Goal: Task Accomplishment & Management: Manage account settings

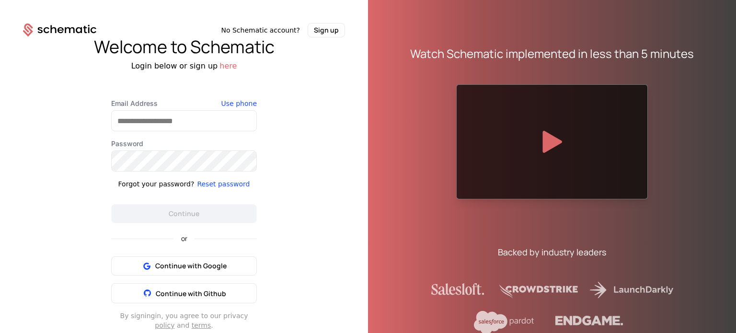
scroll to position [12, 0]
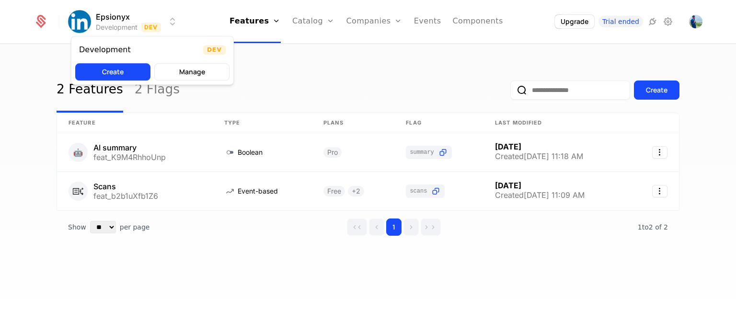
click at [171, 22] on html "Epsionyx Development Dev Features Features Flags Catalog Plans Add Ons Credits …" at bounding box center [368, 166] width 736 height 333
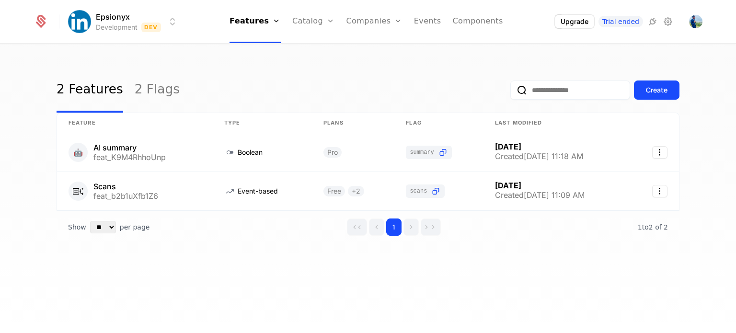
click at [171, 22] on html "Epsionyx Development Dev Features Features Flags Catalog Plans Add Ons Credits …" at bounding box center [368, 166] width 736 height 333
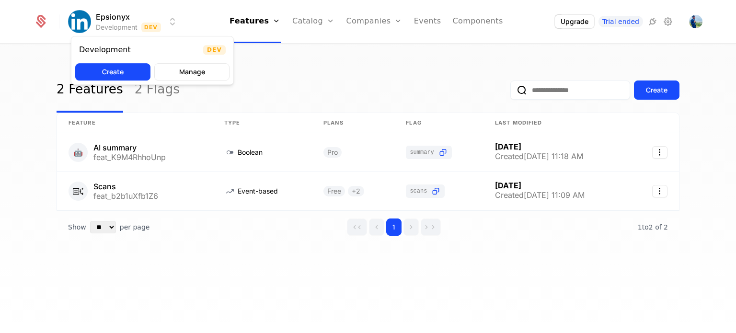
click at [121, 25] on html "Epsionyx Development Dev Features Features Flags Catalog Plans Add Ons Credits …" at bounding box center [368, 166] width 736 height 333
click at [116, 65] on button "Create" at bounding box center [112, 71] width 75 height 17
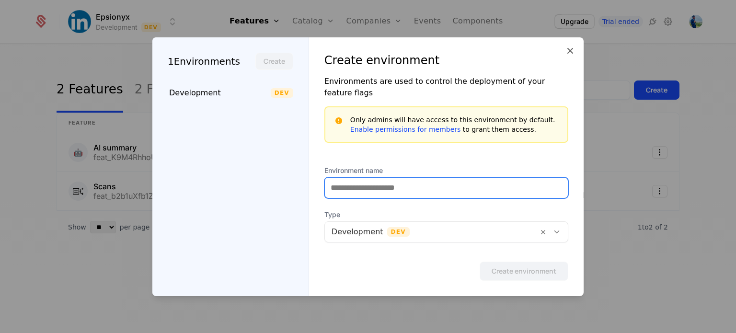
click at [336, 178] on input "Environment name" at bounding box center [446, 188] width 243 height 20
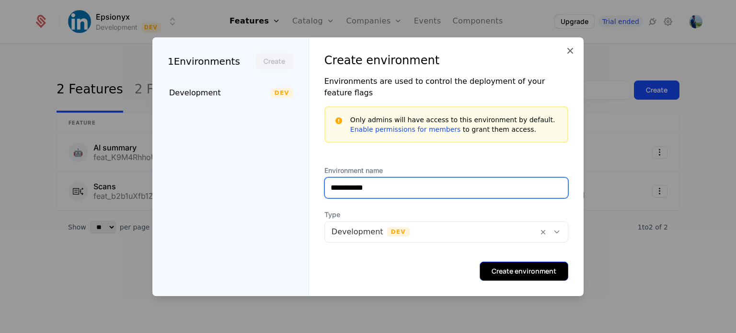
type input "**********"
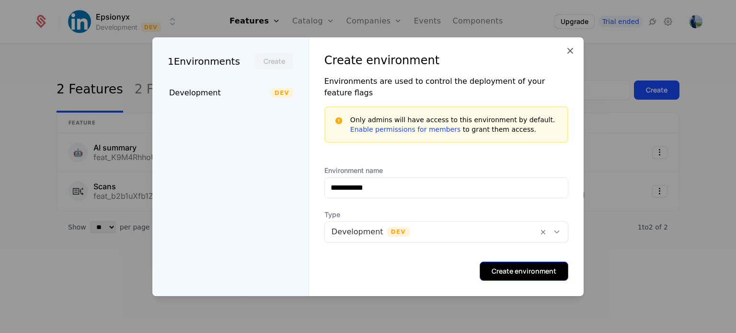
click at [527, 262] on button "Create environment" at bounding box center [524, 271] width 89 height 19
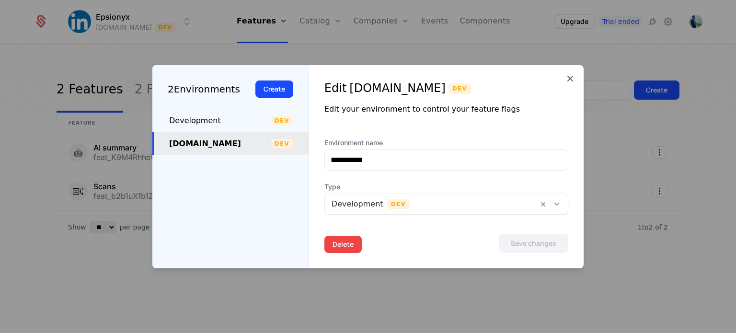
click at [349, 241] on button "Delete" at bounding box center [342, 244] width 37 height 17
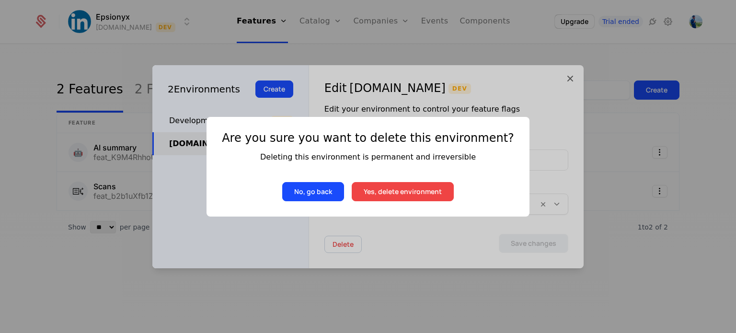
click at [373, 192] on button "Yes, delete environment" at bounding box center [403, 191] width 102 height 19
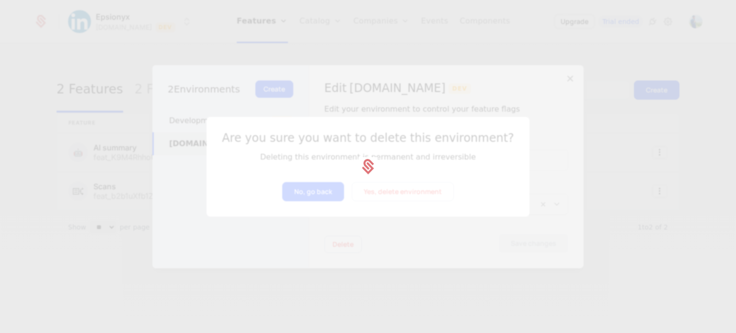
click at [565, 77] on div at bounding box center [368, 166] width 736 height 333
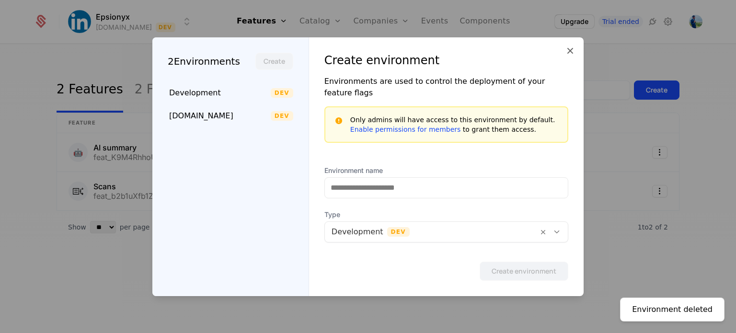
click at [369, 150] on div "Create environment Environments are used to control the deployment of your feat…" at bounding box center [446, 166] width 275 height 259
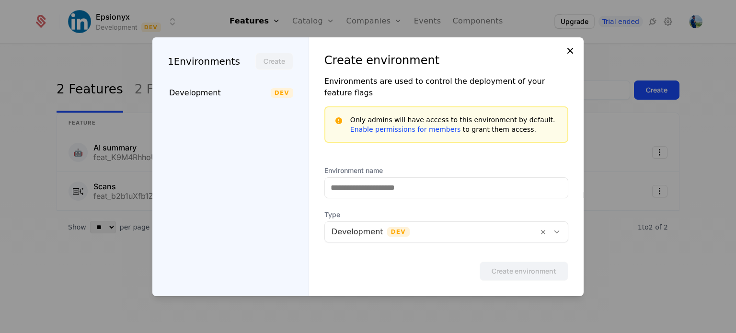
click at [573, 53] on icon at bounding box center [571, 51] width 12 height 12
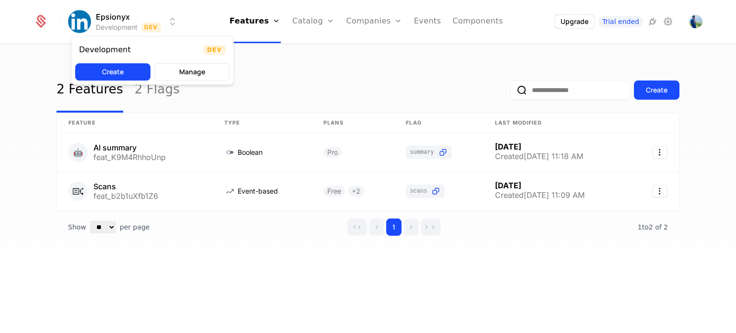
click at [109, 15] on html "Epsionyx Development Dev Features Features Flags Catalog Plans Add Ons Credits …" at bounding box center [368, 166] width 736 height 333
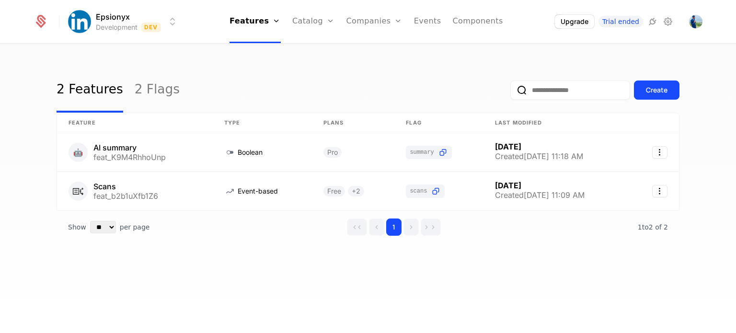
click at [109, 15] on html "Epsionyx Development Dev Features Features Flags Catalog Plans Add Ons Credits …" at bounding box center [368, 166] width 736 height 333
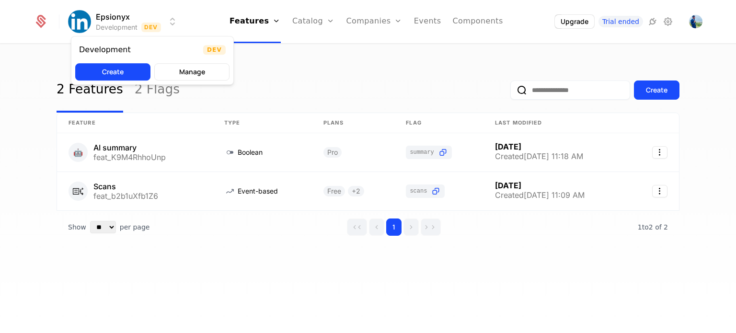
click at [84, 21] on html "Epsionyx Development Dev Features Features Flags Catalog Plans Add Ons Credits …" at bounding box center [368, 166] width 736 height 333
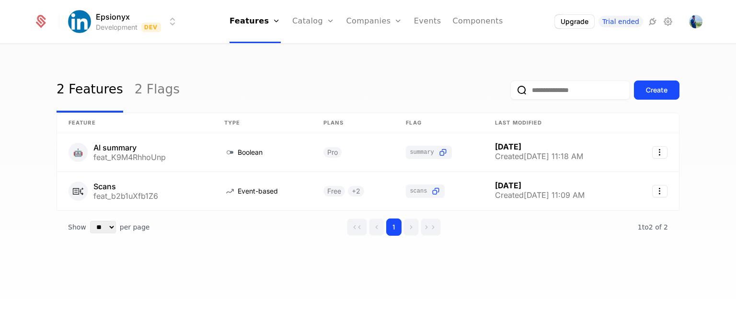
click at [84, 21] on html "Epsionyx Development Dev Features Features Flags Catalog Plans Add Ons Credits …" at bounding box center [368, 166] width 736 height 333
click at [46, 21] on icon at bounding box center [40, 21] width 13 height 13
click at [669, 24] on icon at bounding box center [668, 22] width 12 height 12
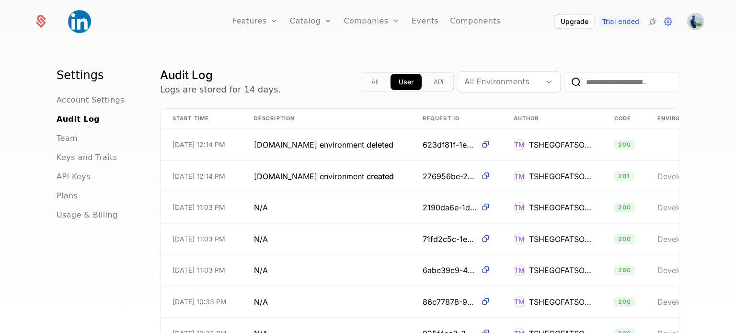
click at [696, 21] on img "Open user button" at bounding box center [695, 21] width 13 height 13
click at [661, 21] on div "Upgrade Trial ended" at bounding box center [614, 21] width 119 height 14
click at [667, 22] on icon at bounding box center [668, 22] width 12 height 12
click at [76, 103] on span "Account Settings" at bounding box center [91, 100] width 68 height 12
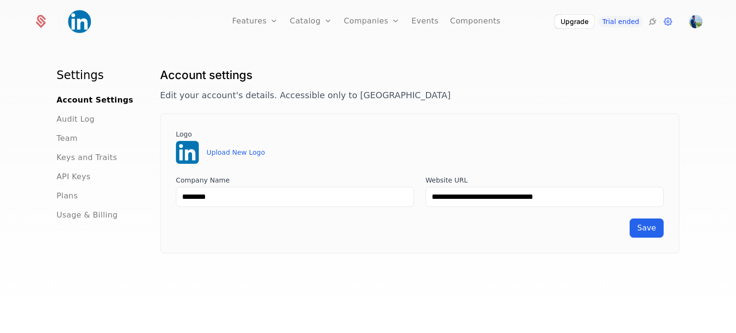
click at [179, 153] on img at bounding box center [187, 152] width 23 height 23
click at [222, 152] on button "Upload New Logo" at bounding box center [236, 153] width 58 height 10
click at [80, 16] on img at bounding box center [79, 21] width 23 height 23
click at [641, 223] on span "Save" at bounding box center [646, 227] width 19 height 9
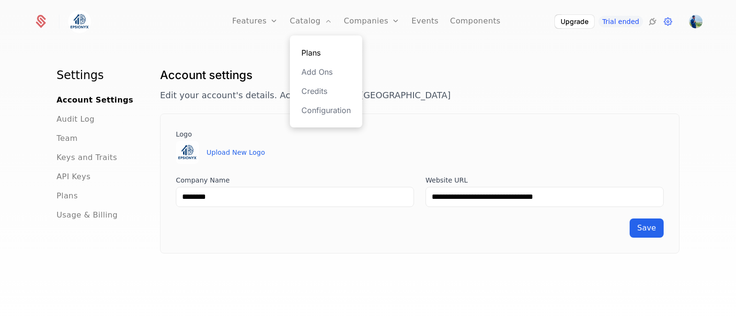
click at [312, 57] on link "Plans" at bounding box center [325, 53] width 49 height 12
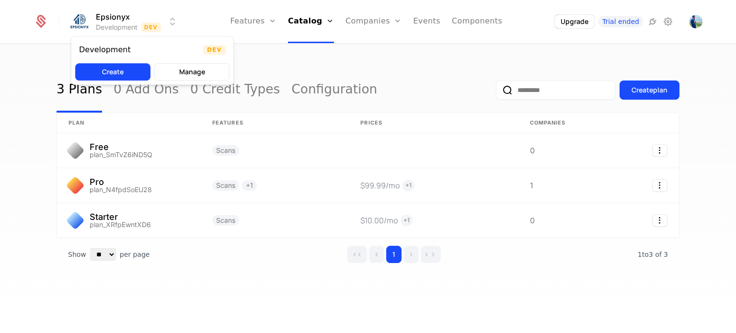
click at [160, 20] on html "Epsionyx Development Dev Features Features Flags Catalog Plans Add Ons Credits …" at bounding box center [368, 166] width 736 height 333
click at [173, 20] on html "Epsionyx Development Dev Features Features Flags Catalog Plans Add Ons Credits …" at bounding box center [368, 166] width 736 height 333
click at [134, 26] on html "Epsionyx Development Dev Features Features Flags Catalog Plans Add Ons Credits …" at bounding box center [368, 166] width 736 height 333
click at [115, 69] on button "Create" at bounding box center [112, 71] width 75 height 17
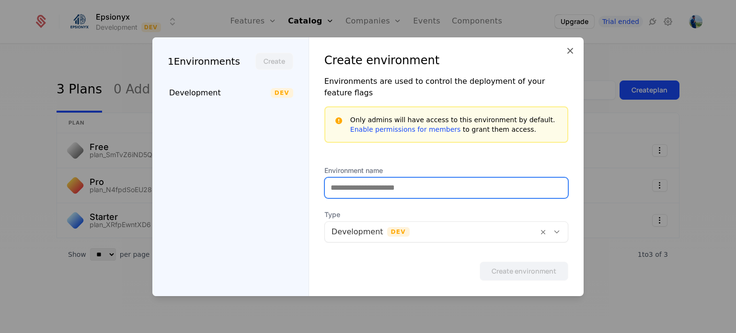
click at [345, 184] on input "Environment name" at bounding box center [446, 188] width 243 height 20
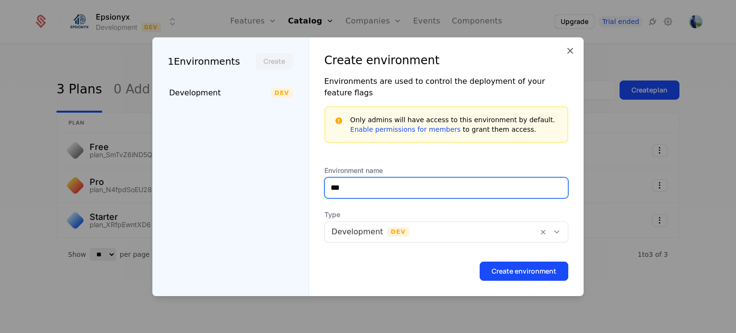
type input "**********"
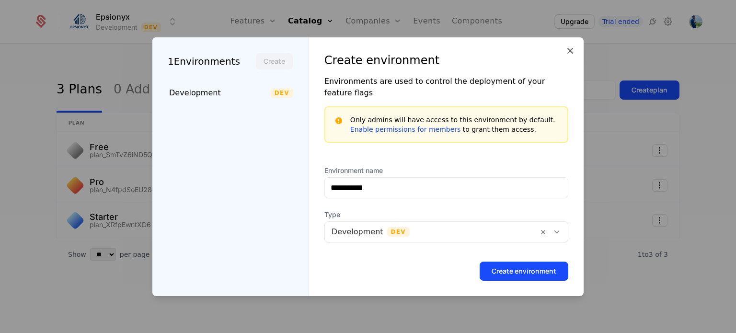
click at [400, 225] on div at bounding box center [432, 231] width 200 height 13
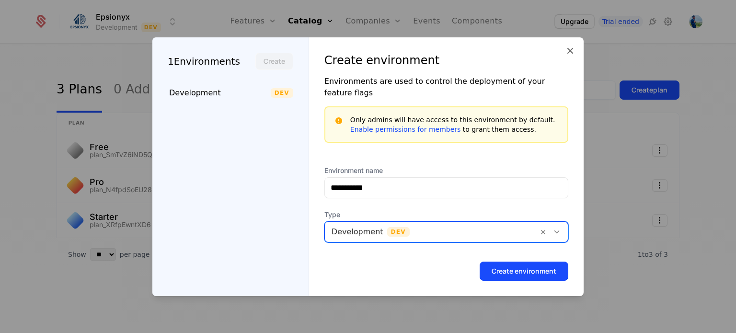
click at [402, 226] on div at bounding box center [432, 231] width 200 height 13
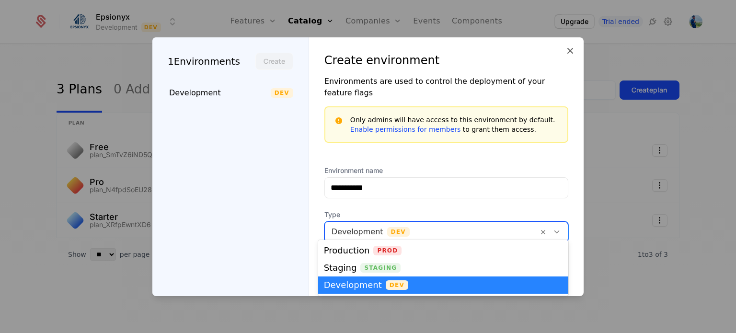
click at [402, 226] on div at bounding box center [432, 231] width 200 height 13
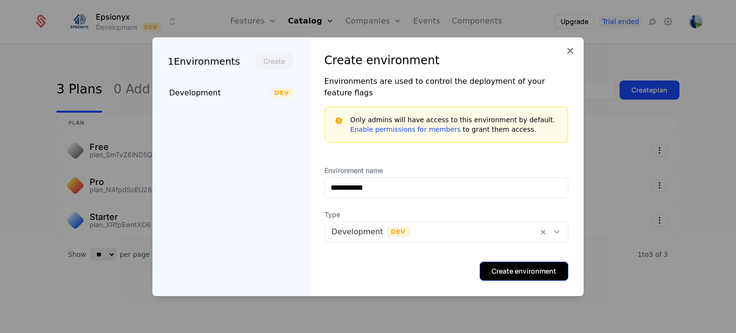
click at [534, 264] on button "Create environment" at bounding box center [524, 271] width 89 height 19
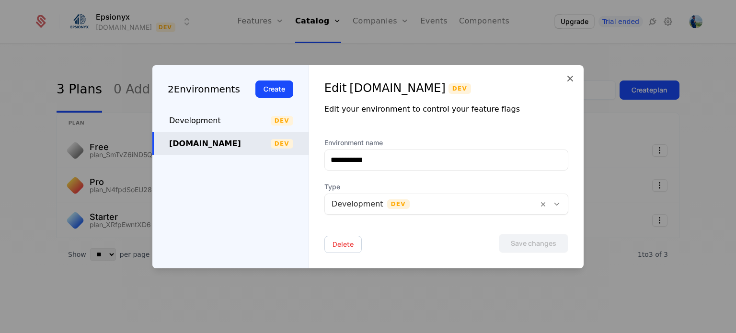
click at [231, 140] on div "Epsionyx.io" at bounding box center [220, 144] width 102 height 12
click at [189, 147] on div "Epsionyx.io" at bounding box center [220, 144] width 102 height 12
click at [222, 145] on div "Epsionyx.io" at bounding box center [220, 144] width 102 height 12
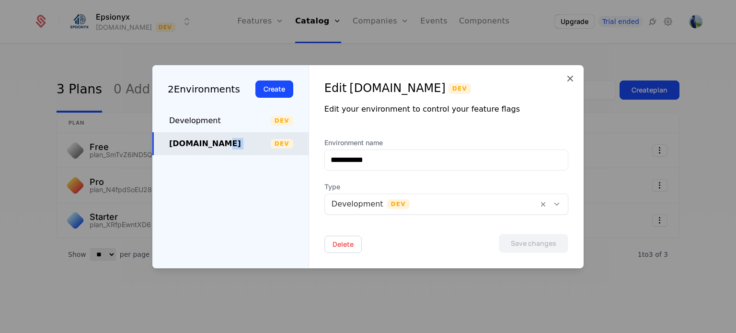
click at [222, 145] on div "Epsionyx.io" at bounding box center [220, 144] width 102 height 12
click at [570, 75] on icon at bounding box center [571, 79] width 12 height 12
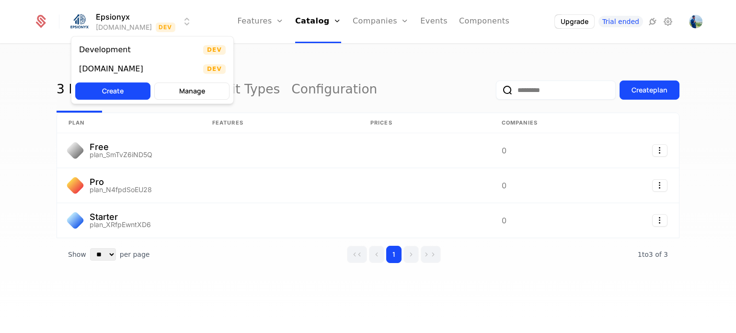
click at [114, 22] on html "Epsionyx Epsionyx.io Dev Features Features Flags Catalog Plans Add Ons Credits …" at bounding box center [368, 166] width 736 height 333
click at [116, 46] on div "Development" at bounding box center [105, 50] width 52 height 8
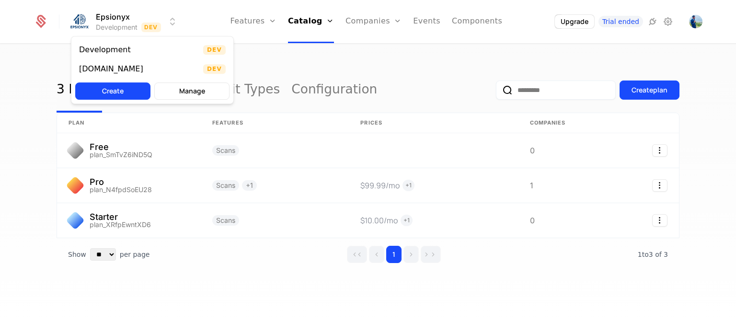
click at [106, 27] on html "Epsionyx Development Dev Features Features Flags Catalog Plans Add Ons Credits …" at bounding box center [368, 166] width 736 height 333
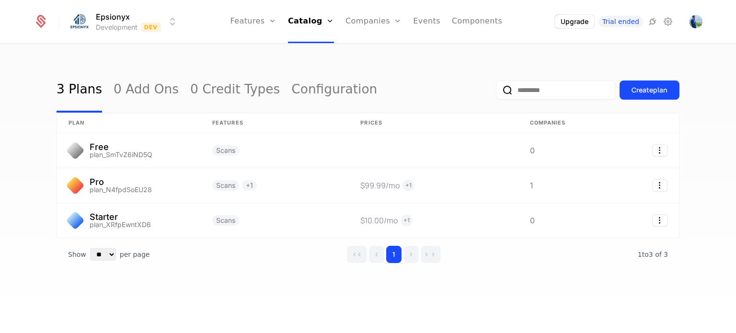
click at [695, 23] on html "Epsionyx Development Dev Features Features Flags Catalog Plans Add Ons Credits …" at bounding box center [368, 166] width 736 height 333
click at [695, 23] on img "Open user button" at bounding box center [695, 21] width 13 height 13
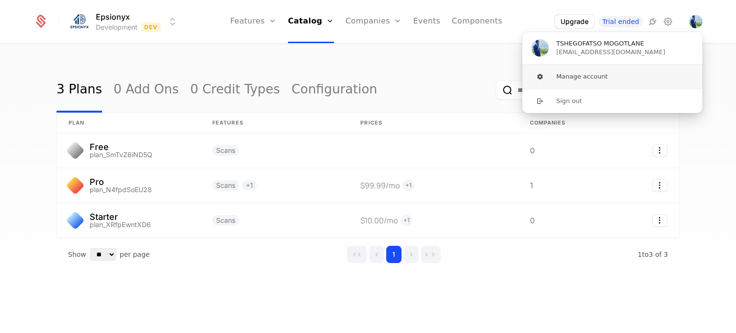
click at [576, 82] on button "Manage account" at bounding box center [612, 77] width 181 height 24
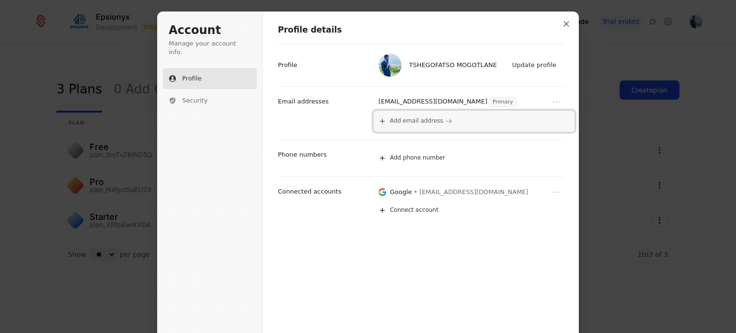
click at [406, 119] on span "Add email address" at bounding box center [416, 121] width 53 height 8
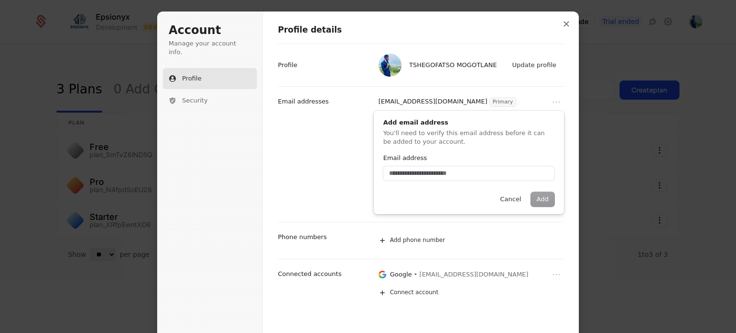
click at [327, 122] on div "tshegofatsom177@gmail.com Primary Add email address You'll need to verify this …" at bounding box center [421, 154] width 286 height 136
click at [450, 175] on input "Email address" at bounding box center [468, 173] width 171 height 14
drag, startPoint x: 300, startPoint y: 237, endPoint x: 431, endPoint y: 279, distance: 137.5
click at [431, 279] on div "Profile details TSHEGOFATSO MOGOTLANE Update profile Profile tshegofatsom177@gm…" at bounding box center [421, 167] width 286 height 287
click at [431, 279] on div "Google • tshegofatsom177@gmail.com" at bounding box center [469, 274] width 190 height 15
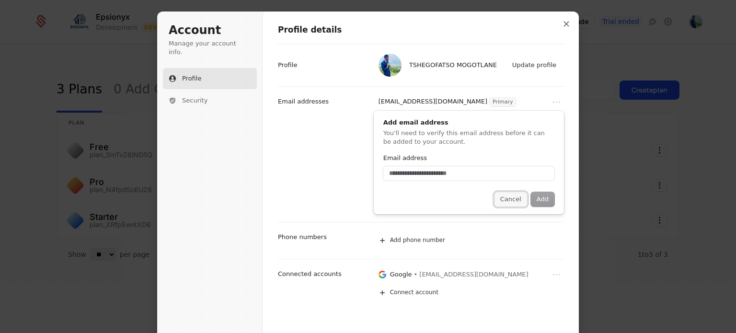
click at [503, 200] on button "Cancel" at bounding box center [511, 199] width 33 height 14
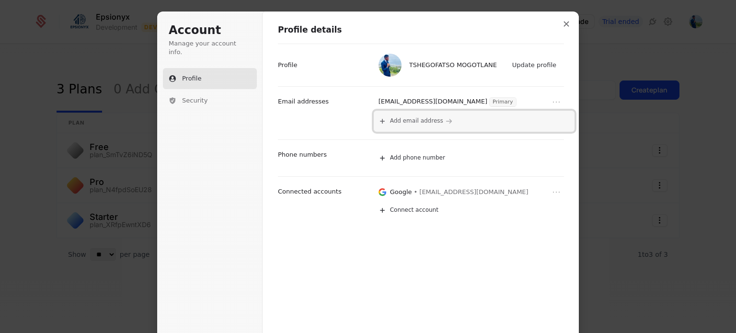
click at [390, 123] on span "Add email address" at bounding box center [416, 121] width 53 height 8
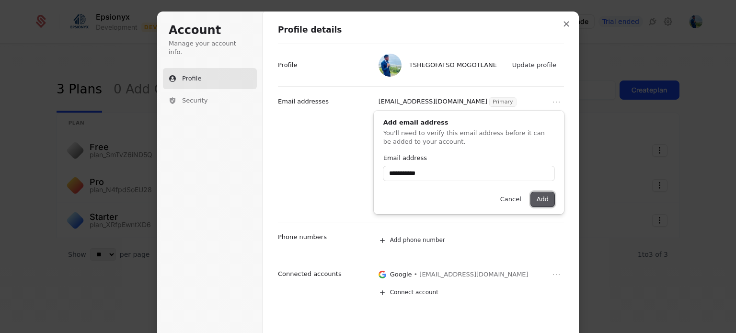
click at [546, 197] on button "Add" at bounding box center [542, 199] width 23 height 14
type input "**********"
click at [508, 199] on button "Cancel" at bounding box center [511, 199] width 33 height 14
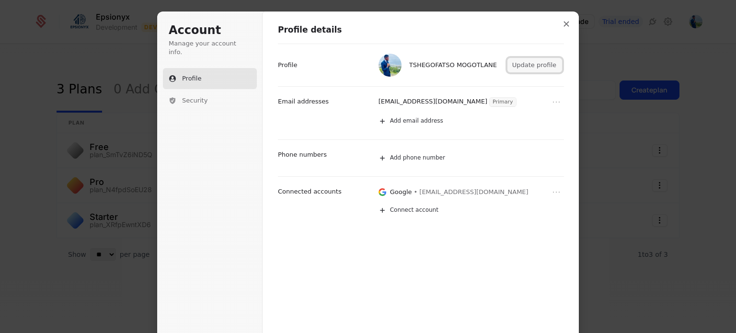
click at [541, 69] on button "Update profile" at bounding box center [535, 65] width 55 height 14
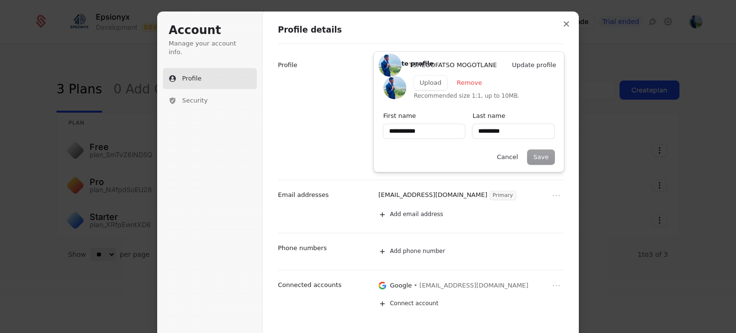
type input "**********"
type input "*********"
type input "**********"
type input "*********"
click at [508, 154] on button "Cancel" at bounding box center [507, 157] width 33 height 14
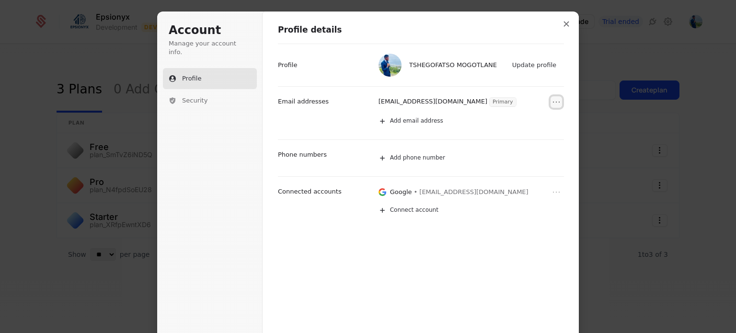
click at [552, 102] on icon "Open menu" at bounding box center [557, 102] width 10 height 10
click at [552, 102] on icon "Close menu" at bounding box center [557, 102] width 10 height 10
click at [552, 191] on icon "Open menu" at bounding box center [557, 192] width 10 height 10
click at [552, 191] on icon "Close menu" at bounding box center [557, 192] width 10 height 10
click at [564, 21] on icon "Close modal" at bounding box center [567, 24] width 6 height 6
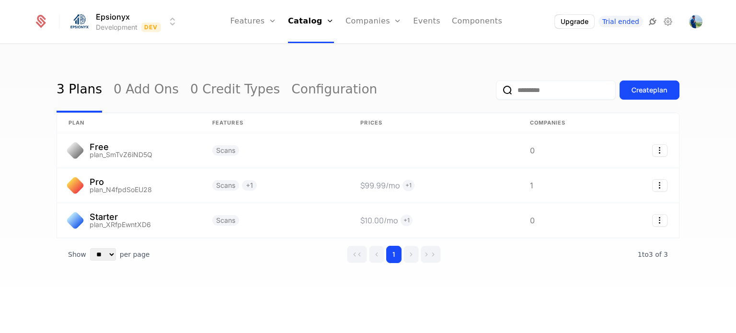
click at [654, 21] on icon at bounding box center [653, 22] width 12 height 12
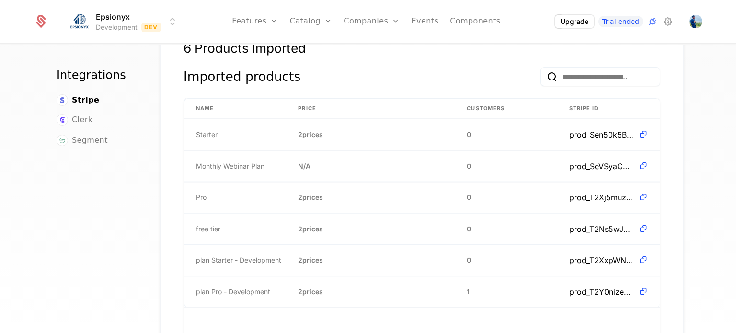
scroll to position [626, 0]
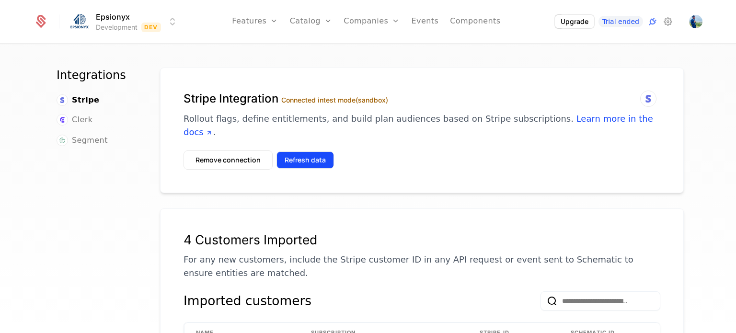
click at [307, 151] on button "Refresh data" at bounding box center [306, 159] width 58 height 17
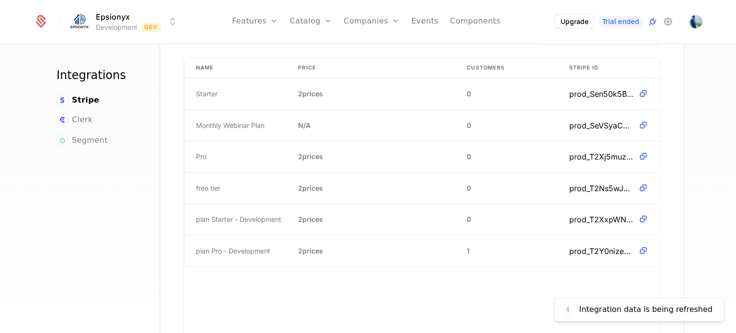
scroll to position [667, 0]
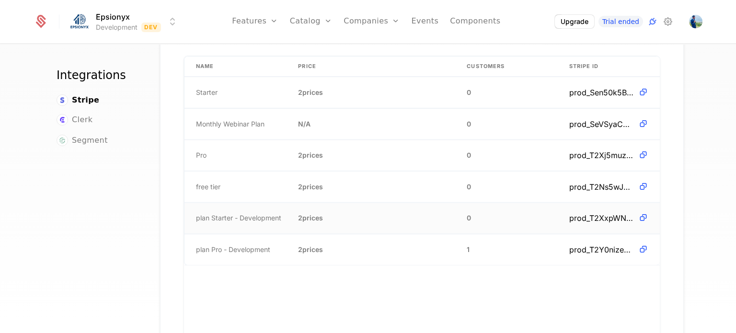
click at [587, 212] on span "prod_T2XxpWNUVPU62N" at bounding box center [601, 218] width 65 height 12
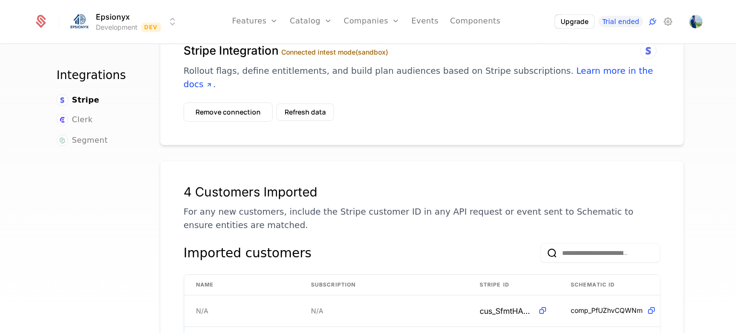
scroll to position [0, 0]
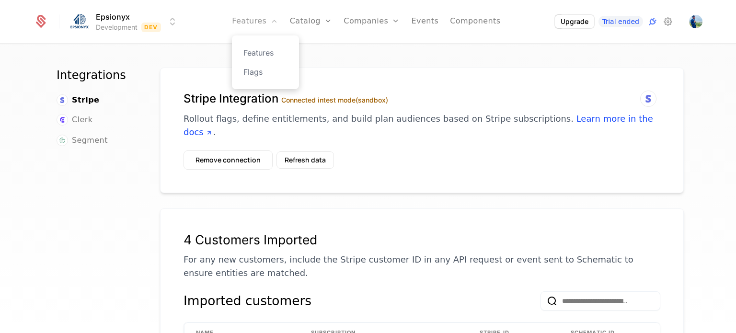
click at [266, 24] on link "Features" at bounding box center [255, 21] width 46 height 43
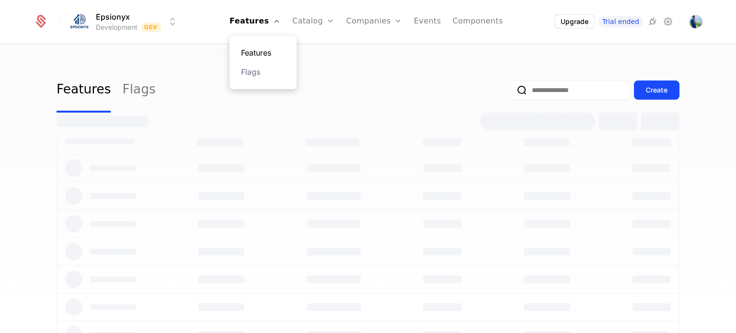
click at [270, 53] on link "Features" at bounding box center [263, 53] width 44 height 12
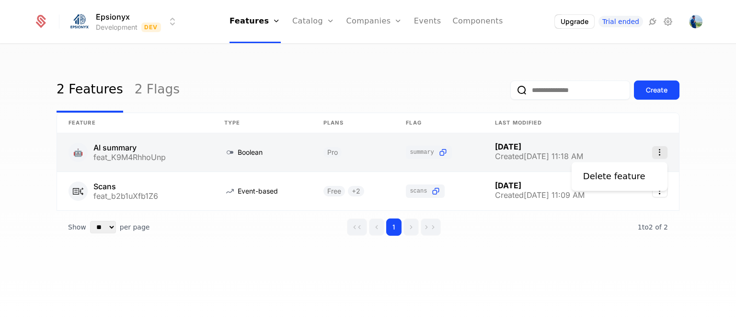
click at [661, 155] on icon "Select action" at bounding box center [659, 152] width 15 height 12
click at [184, 161] on html "Epsionyx Development Dev Features Features Flags Catalog Plans Add Ons Credits …" at bounding box center [368, 166] width 736 height 333
click at [184, 161] on link at bounding box center [135, 152] width 156 height 38
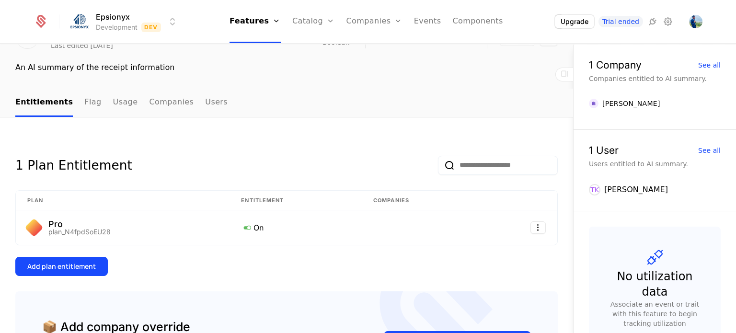
scroll to position [52, 0]
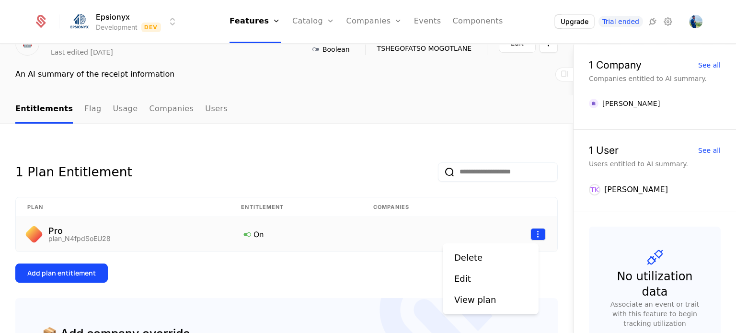
click at [532, 233] on html "Epsionyx Development Dev Features Features Flags Catalog Plans Add Ons Credits …" at bounding box center [368, 166] width 736 height 333
click at [461, 278] on div "Edit" at bounding box center [462, 278] width 17 height 13
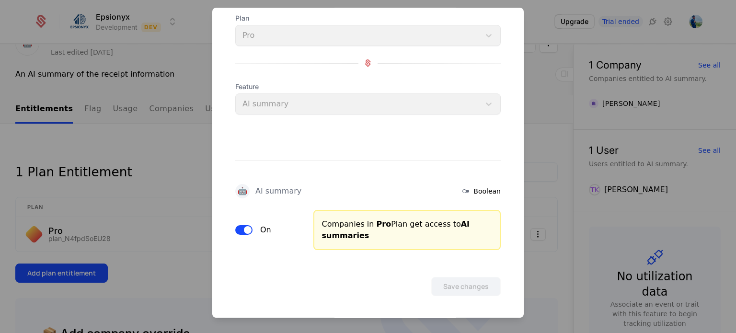
scroll to position [0, 0]
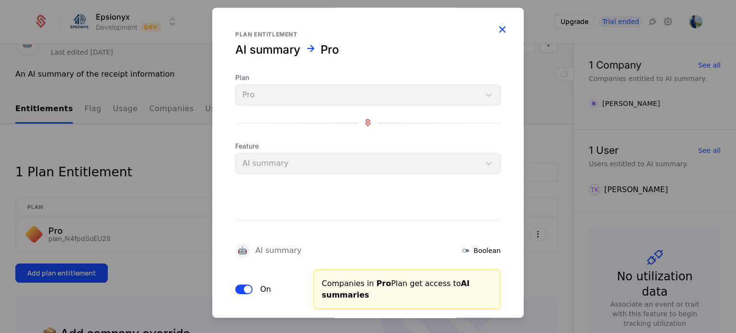
click at [496, 29] on icon "button" at bounding box center [502, 29] width 12 height 12
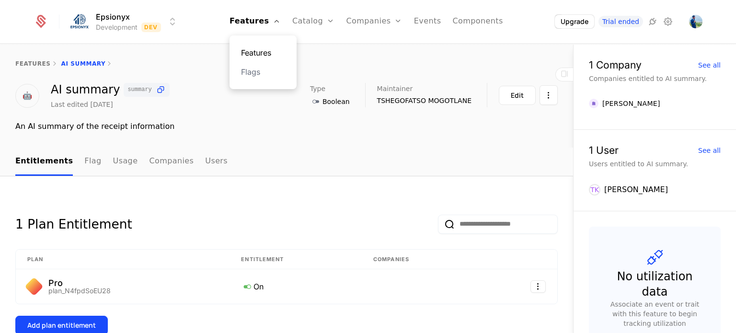
click at [273, 50] on link "Features" at bounding box center [263, 53] width 44 height 12
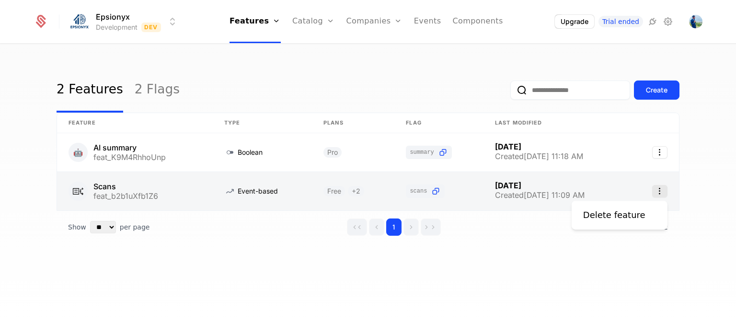
click at [663, 187] on icon "Select action" at bounding box center [659, 191] width 15 height 12
click at [205, 189] on link at bounding box center [135, 191] width 156 height 38
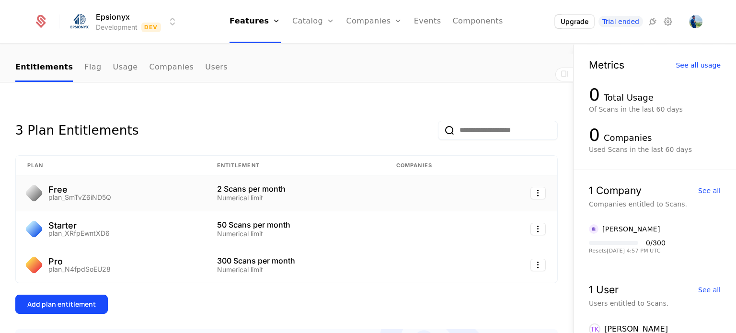
scroll to position [85, 0]
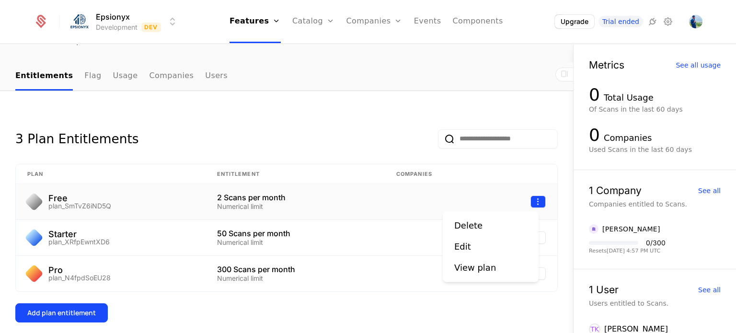
click at [532, 202] on html "Epsionyx Development Dev Features Features Flags Catalog Plans Add Ons Credits …" at bounding box center [368, 166] width 736 height 333
click at [464, 251] on div "Edit" at bounding box center [462, 246] width 17 height 13
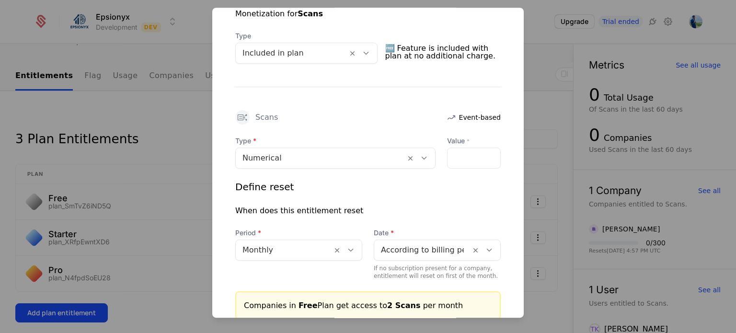
scroll to position [210, 0]
click at [269, 118] on div "Scans" at bounding box center [266, 119] width 23 height 8
click at [240, 118] on icon at bounding box center [243, 119] width 12 height 12
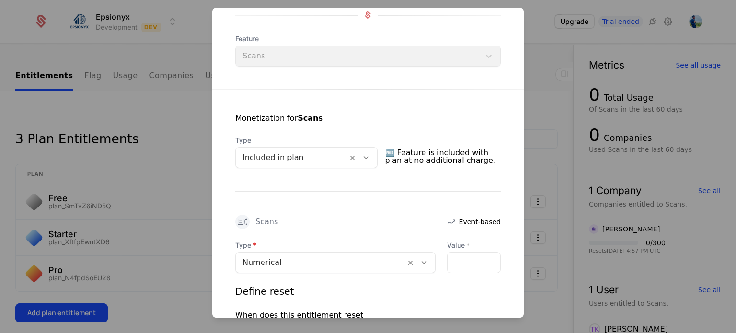
scroll to position [107, 0]
drag, startPoint x: 296, startPoint y: 118, endPoint x: 477, endPoint y: 45, distance: 195.4
click at [477, 45] on form "Plan entitlement Scans Free Plan Free Feature Scans Monetization for Scans Type…" at bounding box center [368, 196] width 312 height 593
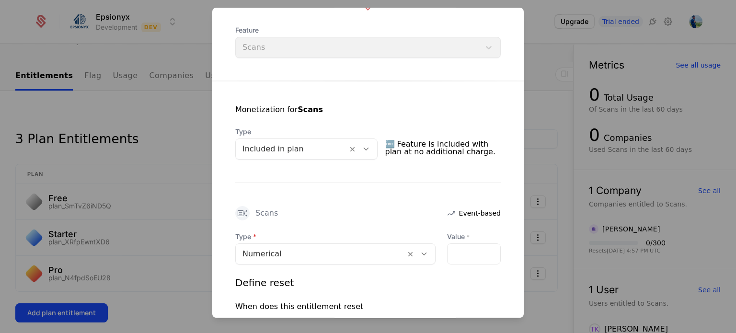
scroll to position [120, 0]
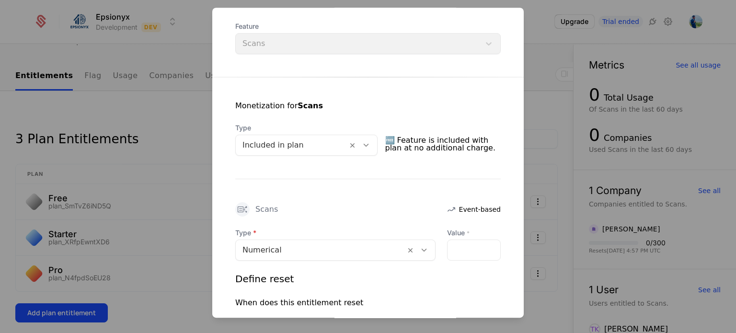
click at [427, 213] on div "Scans Event-based" at bounding box center [368, 209] width 266 height 14
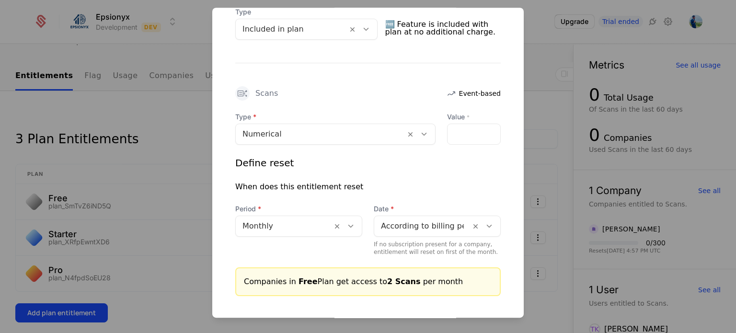
scroll to position [235, 0]
click at [273, 165] on div "Define reset" at bounding box center [264, 163] width 58 height 13
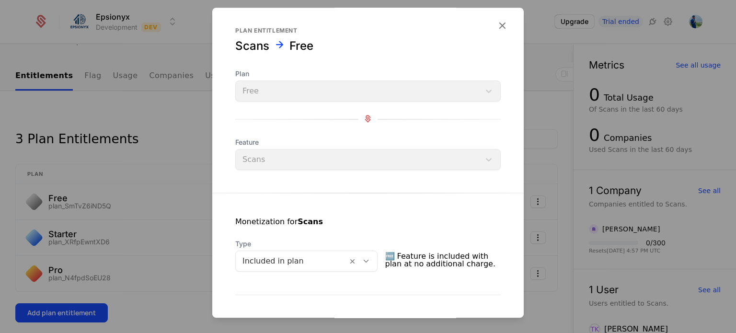
scroll to position [0, 0]
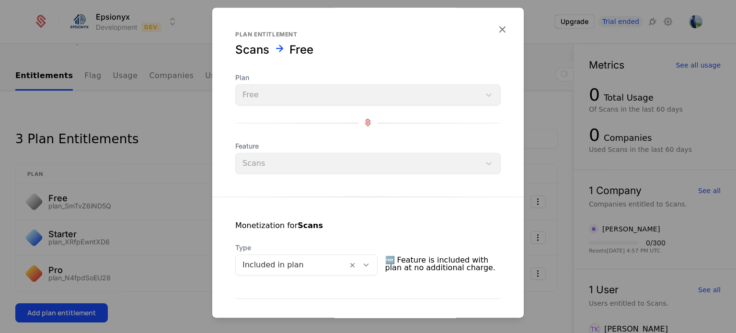
click at [292, 49] on div "Free" at bounding box center [301, 49] width 24 height 15
drag, startPoint x: 271, startPoint y: 47, endPoint x: 302, endPoint y: 48, distance: 30.7
click at [302, 48] on div "Scans Free" at bounding box center [368, 49] width 266 height 15
click at [361, 57] on div "Scans Free" at bounding box center [368, 49] width 266 height 15
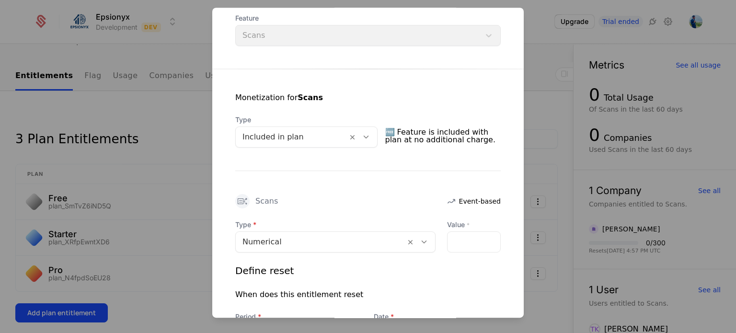
scroll to position [184, 0]
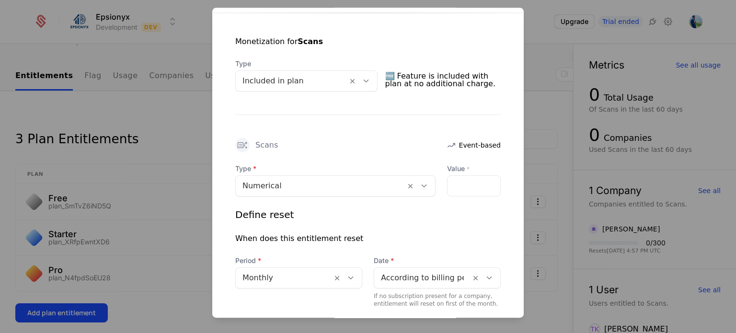
click at [289, 186] on div at bounding box center [321, 185] width 156 height 13
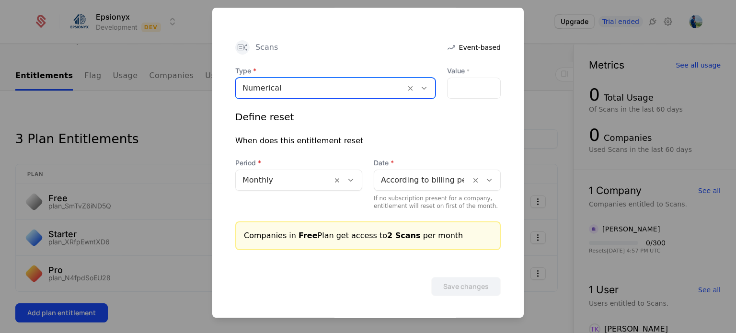
scroll to position [0, 0]
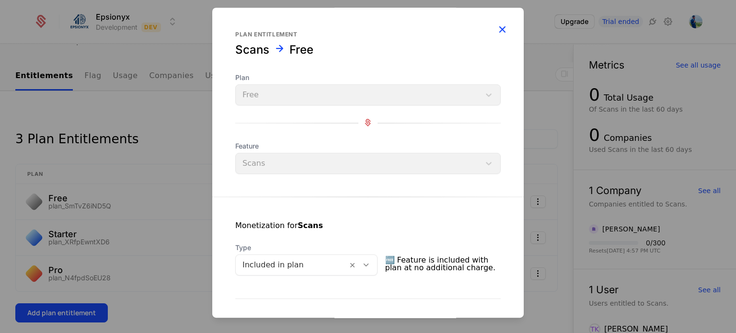
click at [496, 29] on icon "button" at bounding box center [502, 29] width 12 height 12
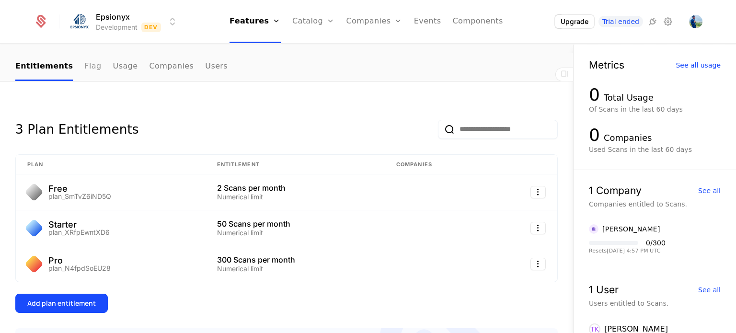
scroll to position [95, 0]
click at [113, 257] on div "Pro plan_N4fpdSoEU28" at bounding box center [110, 263] width 167 height 15
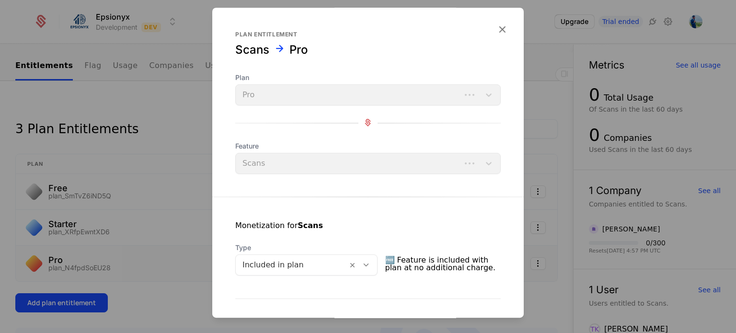
click at [113, 257] on div at bounding box center [368, 166] width 736 height 333
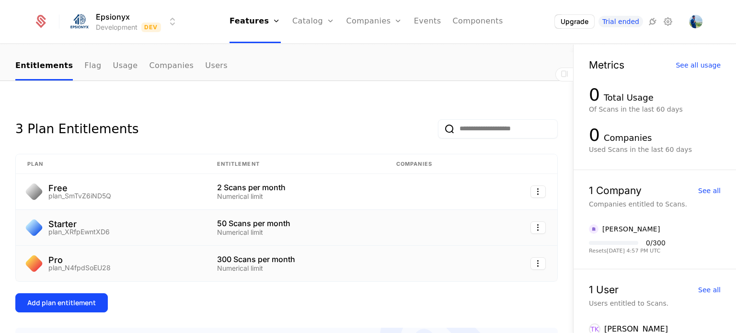
click at [116, 237] on td "Starter plan_XRfpEwntXD6" at bounding box center [111, 228] width 190 height 36
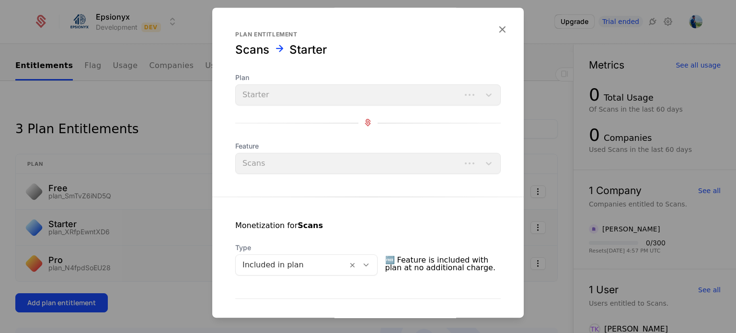
click at [116, 237] on div at bounding box center [368, 166] width 736 height 333
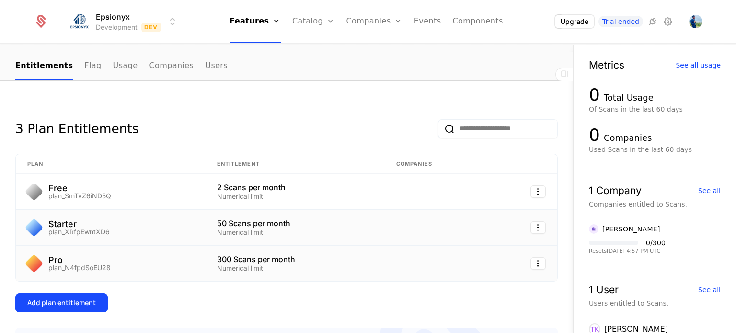
click at [116, 237] on td "Starter plan_XRfpEwntXD6" at bounding box center [111, 228] width 190 height 36
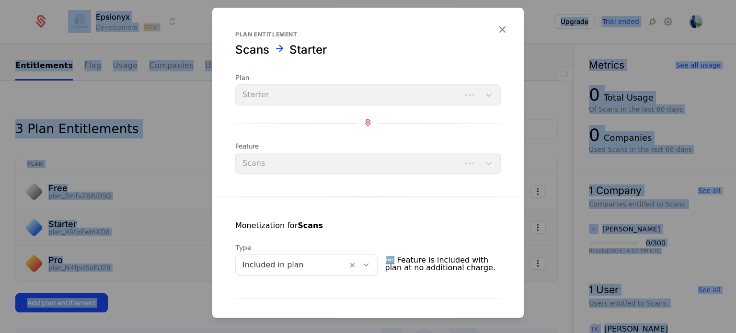
click at [116, 237] on div at bounding box center [368, 166] width 736 height 333
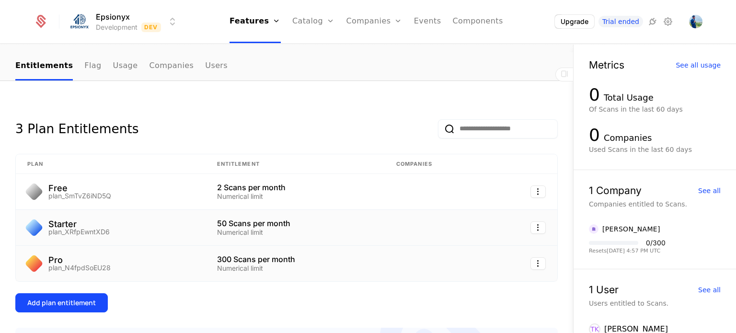
click at [116, 237] on td "Starter plan_XRfpEwntXD6" at bounding box center [111, 228] width 190 height 36
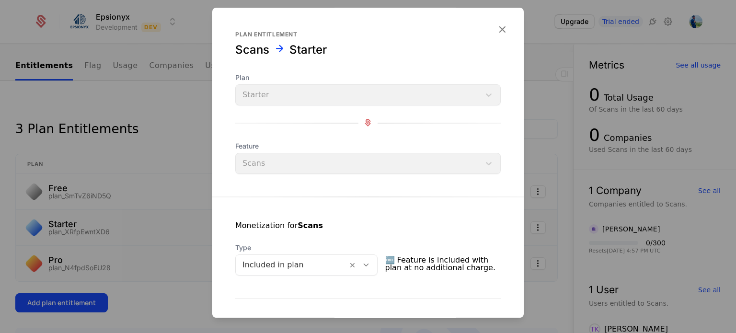
click at [116, 237] on div at bounding box center [368, 166] width 736 height 333
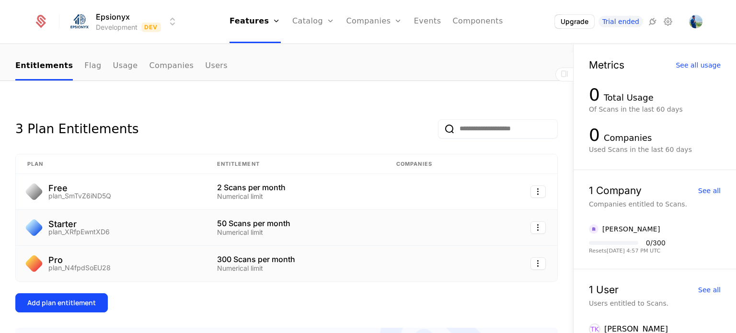
click at [116, 237] on td "Starter plan_XRfpEwntXD6" at bounding box center [111, 228] width 190 height 36
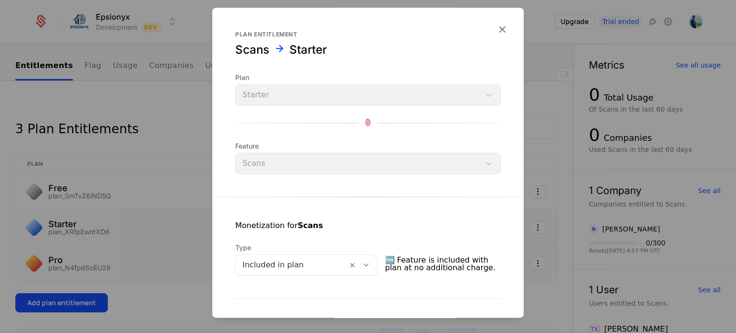
click at [116, 237] on div at bounding box center [368, 166] width 736 height 333
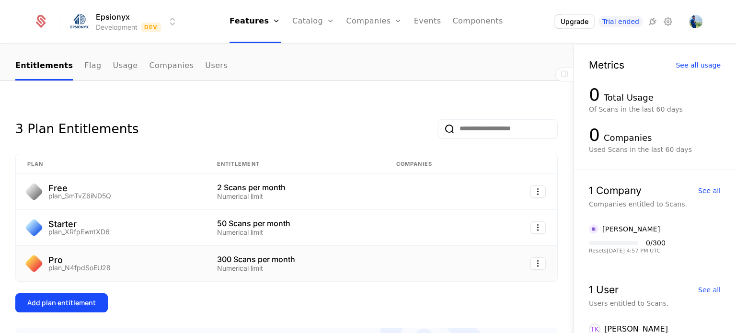
click at [90, 86] on div "3 Plan Entitlements Plan Entitlement Companies Free plan_SmTvZ6iND5Q 2 Scans pe…" at bounding box center [286, 280] width 573 height 399
click at [430, 23] on link "Events" at bounding box center [427, 21] width 27 height 43
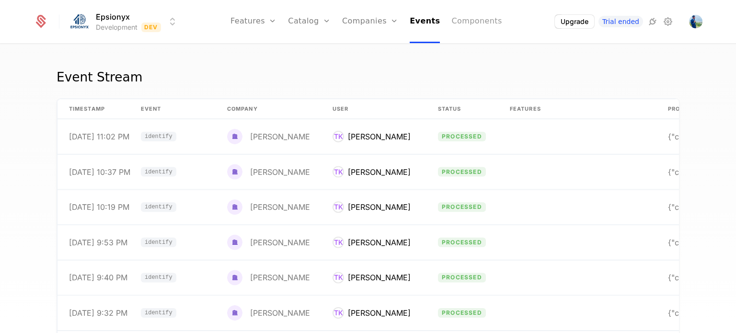
click at [484, 23] on link "Components" at bounding box center [476, 21] width 50 height 43
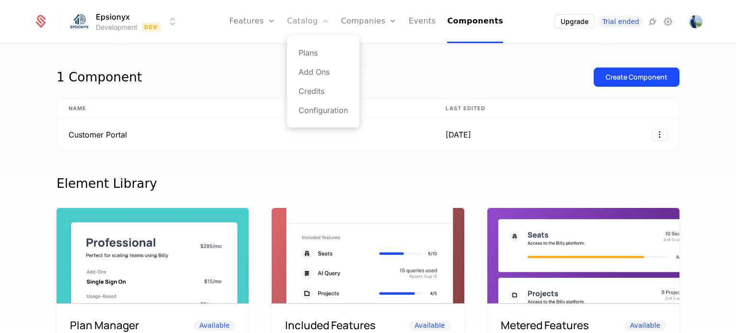
click at [317, 20] on link "Catalog" at bounding box center [308, 21] width 43 height 43
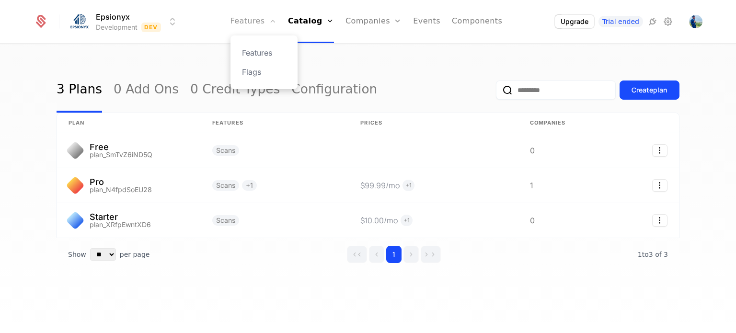
click at [271, 19] on link "Features" at bounding box center [254, 21] width 46 height 43
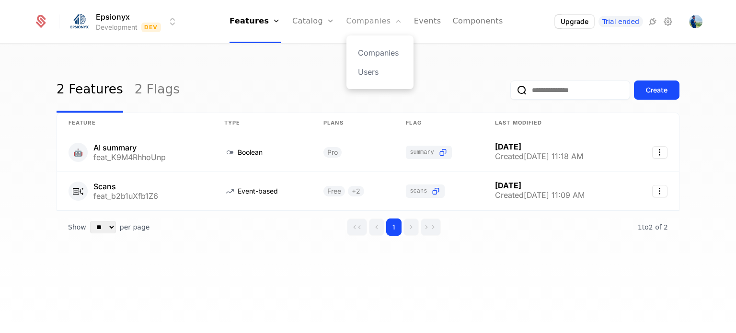
click at [368, 17] on link "Companies" at bounding box center [375, 21] width 56 height 43
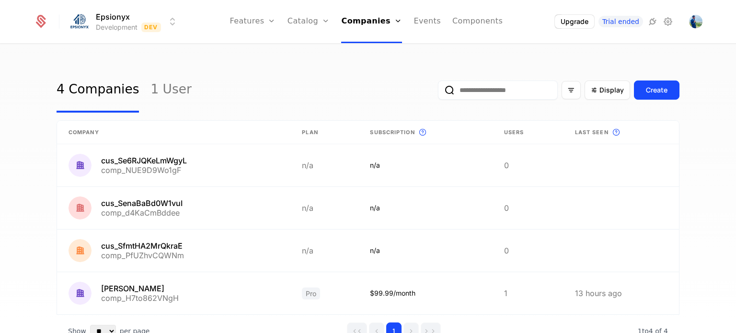
click at [408, 20] on ul "Features Features Flags Catalog Plans Add Ons Credits Configuration Companies C…" at bounding box center [366, 21] width 273 height 43
click at [424, 22] on link "Events" at bounding box center [427, 21] width 27 height 43
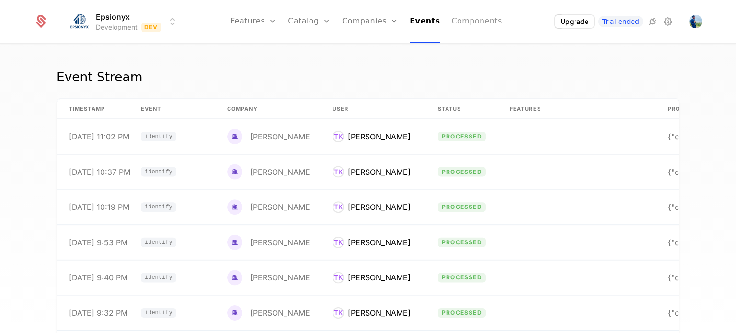
click at [464, 21] on link "Components" at bounding box center [476, 21] width 50 height 43
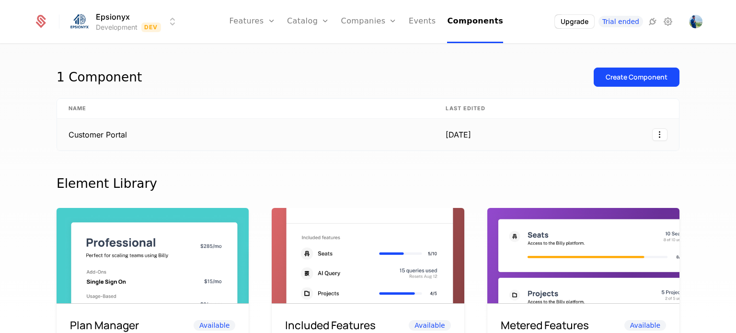
click at [245, 141] on td "Customer Portal" at bounding box center [245, 135] width 377 height 32
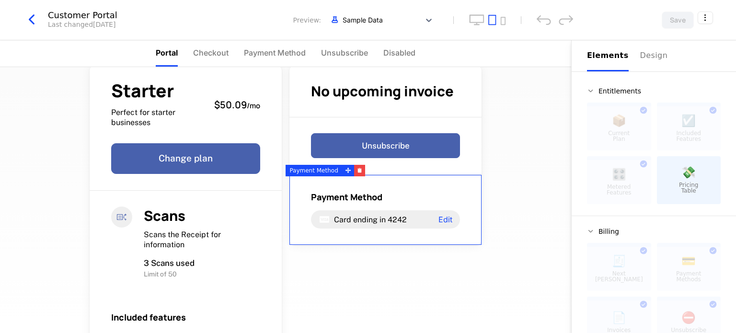
scroll to position [19, 0]
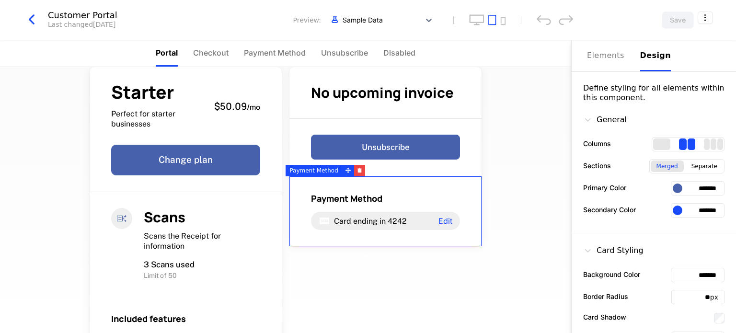
click at [640, 57] on div "Design" at bounding box center [655, 56] width 31 height 12
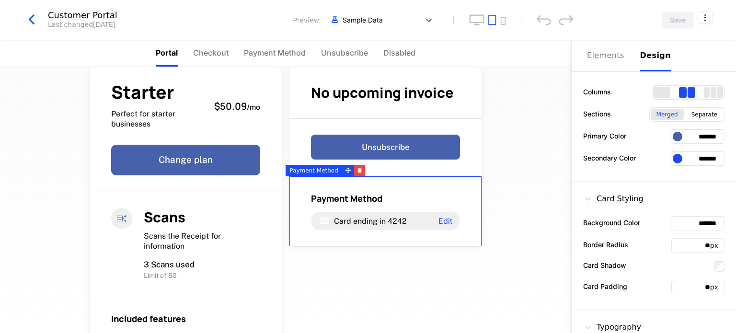
scroll to position [0, 0]
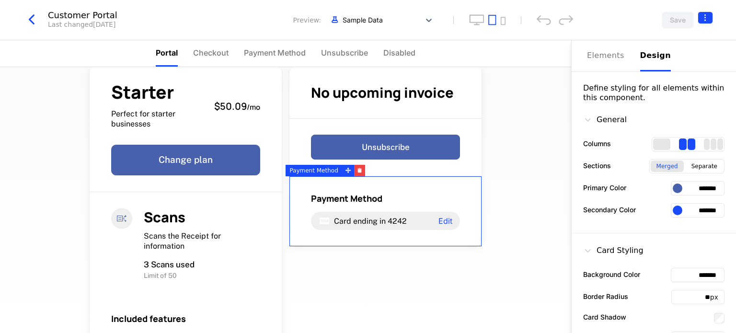
click at [702, 17] on html "Epsionyx Development Dev Features Features Flags Catalog Plans Add Ons Credits …" at bounding box center [368, 166] width 736 height 333
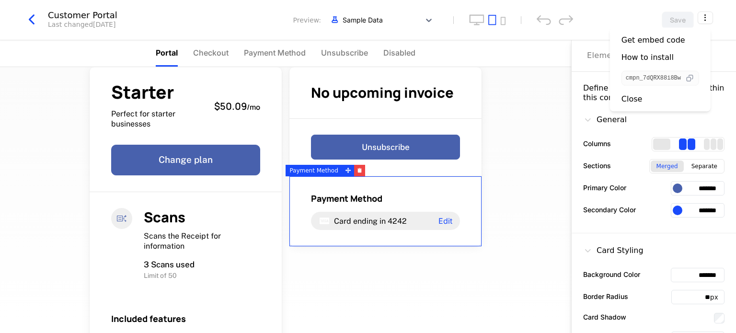
click at [691, 77] on icon "button" at bounding box center [690, 78] width 10 height 10
click at [642, 55] on div "How to install" at bounding box center [648, 58] width 52 height 10
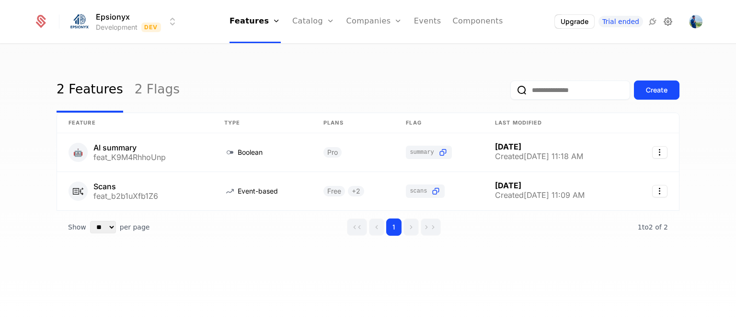
click at [670, 24] on icon at bounding box center [668, 22] width 12 height 12
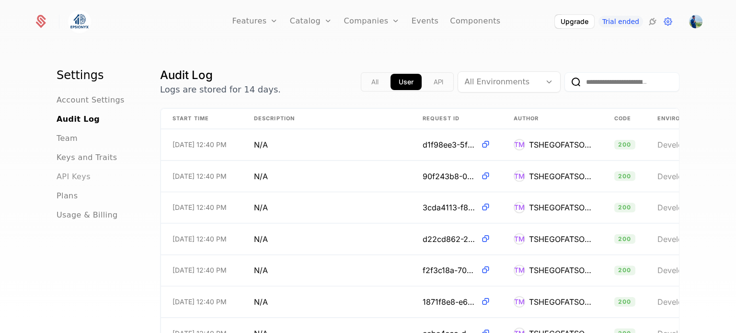
click at [67, 176] on span "API Keys" at bounding box center [74, 177] width 34 height 12
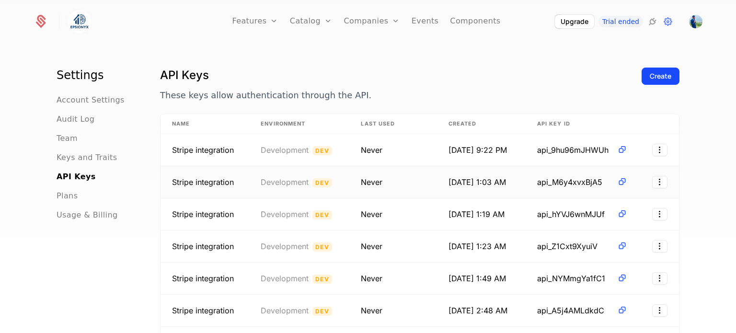
scroll to position [80, 0]
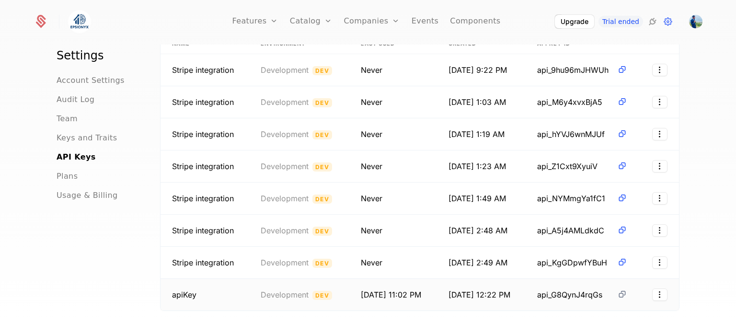
click at [619, 292] on icon at bounding box center [622, 294] width 10 height 10
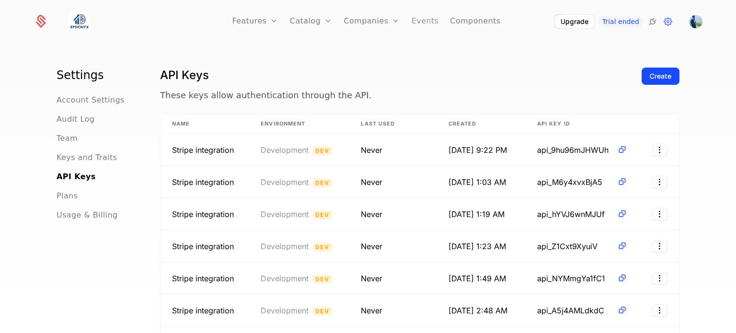
click at [418, 22] on link "Events" at bounding box center [425, 21] width 27 height 43
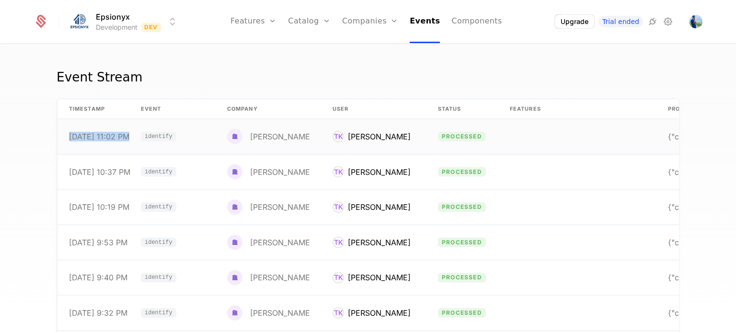
drag, startPoint x: 58, startPoint y: 139, endPoint x: 117, endPoint y: 145, distance: 59.3
click at [117, 145] on td "9/12/25, 11:02 PM" at bounding box center [94, 136] width 72 height 35
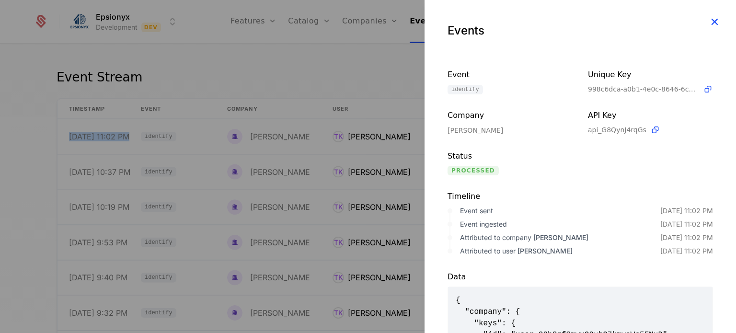
click at [708, 21] on icon "button" at bounding box center [714, 21] width 12 height 12
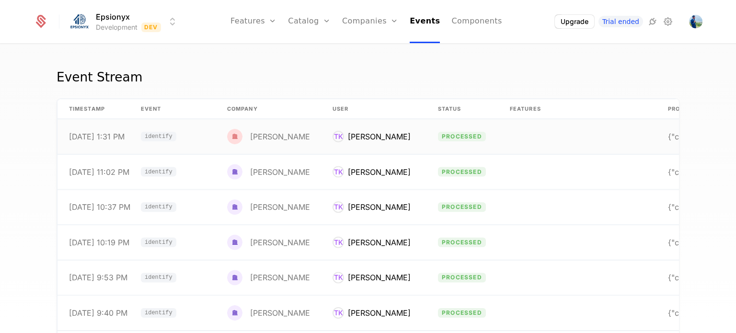
click at [158, 134] on span "identify" at bounding box center [159, 137] width 28 height 6
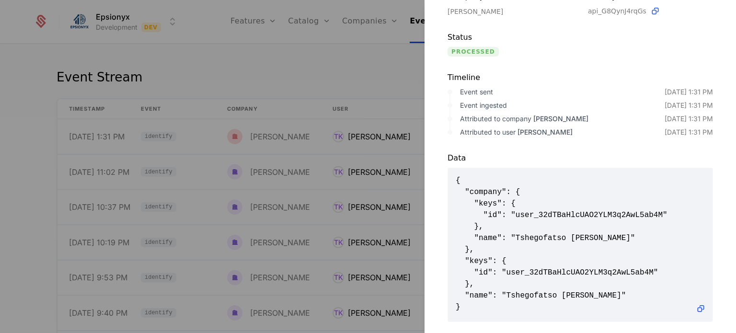
scroll to position [138, 0]
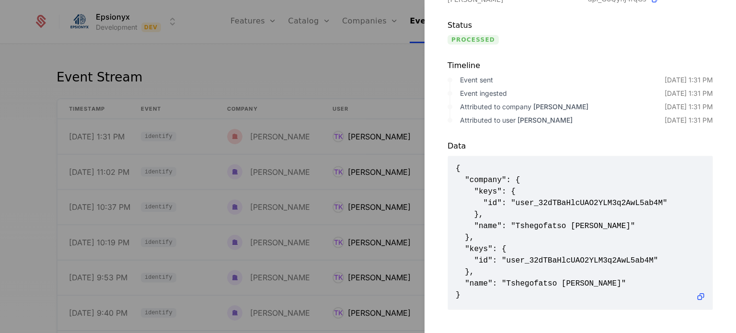
click at [340, 65] on div at bounding box center [368, 166] width 736 height 333
